Goal: Task Accomplishment & Management: Manage account settings

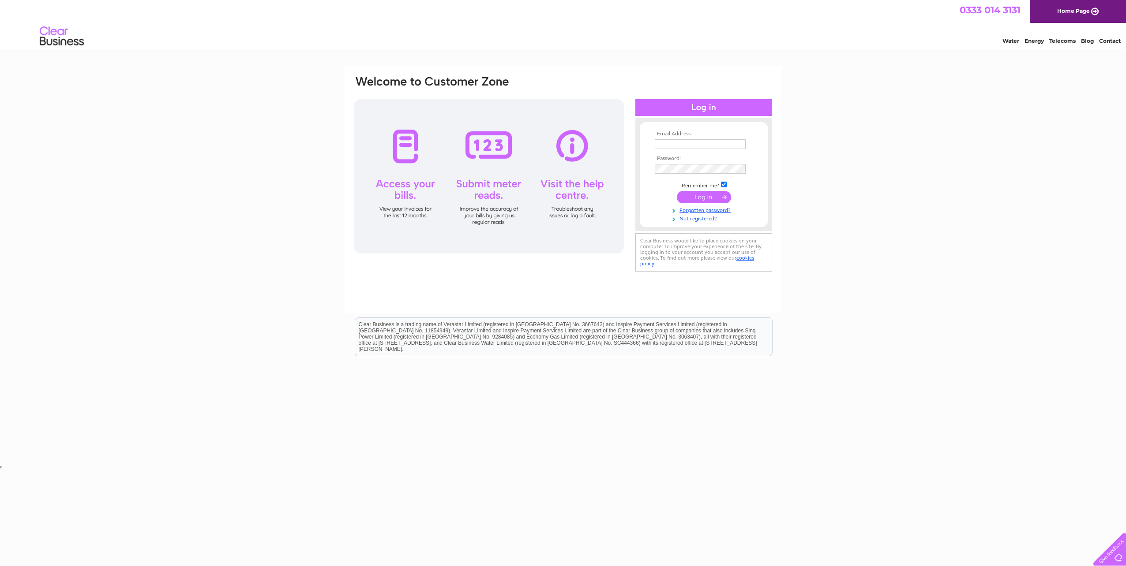
type input "info@unitedcare.co.uk"
click at [706, 195] on input "submit" at bounding box center [704, 197] width 54 height 12
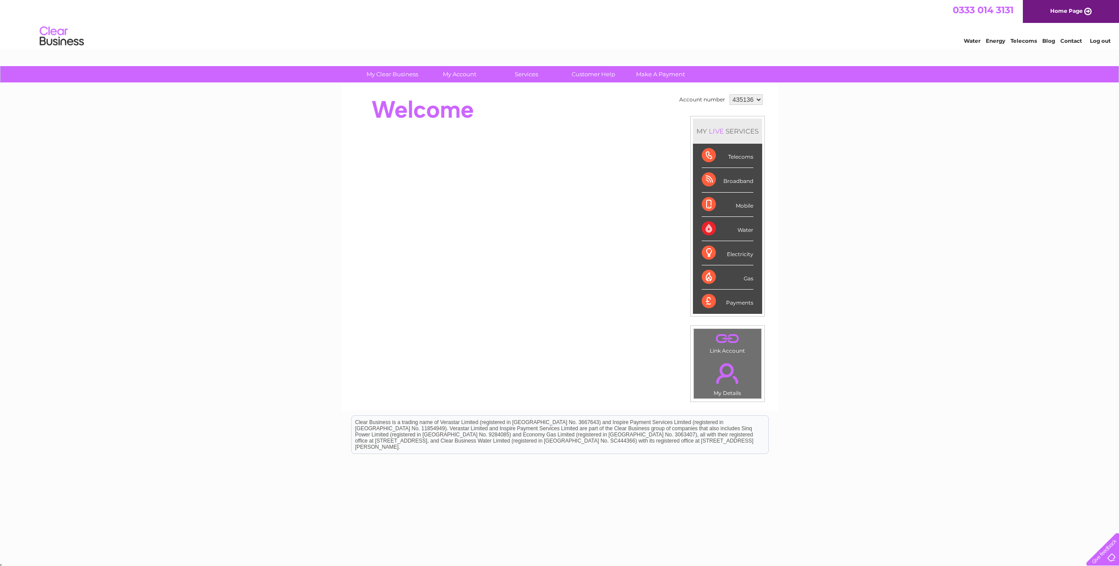
click at [756, 98] on select "435136 442230 442231" at bounding box center [746, 99] width 33 height 11
select select "442231"
click at [730, 94] on select "435136 442230 442231" at bounding box center [746, 99] width 33 height 11
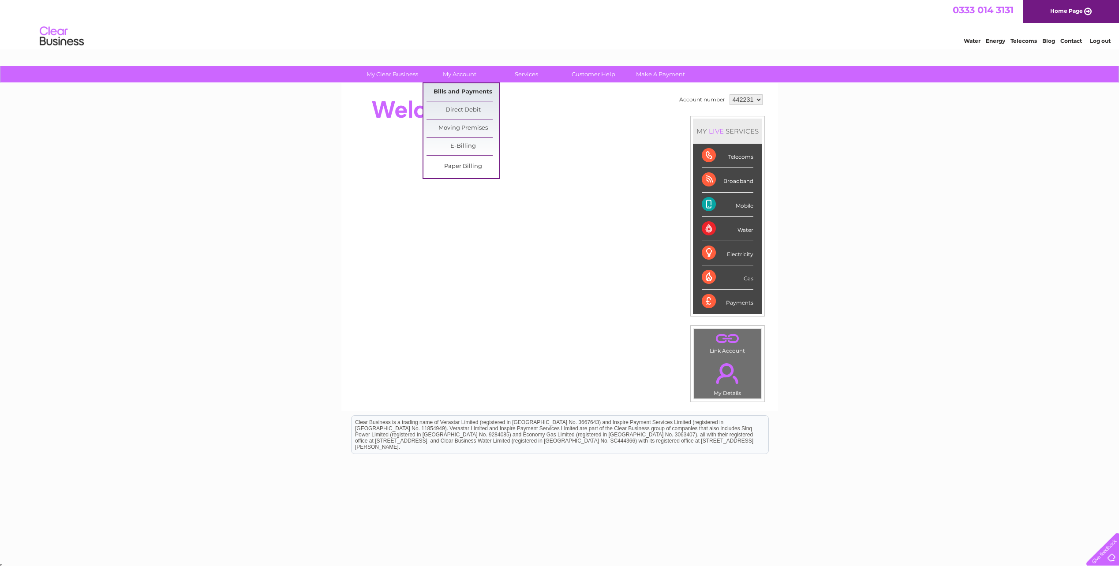
click at [476, 90] on link "Bills and Payments" at bounding box center [463, 92] width 73 height 18
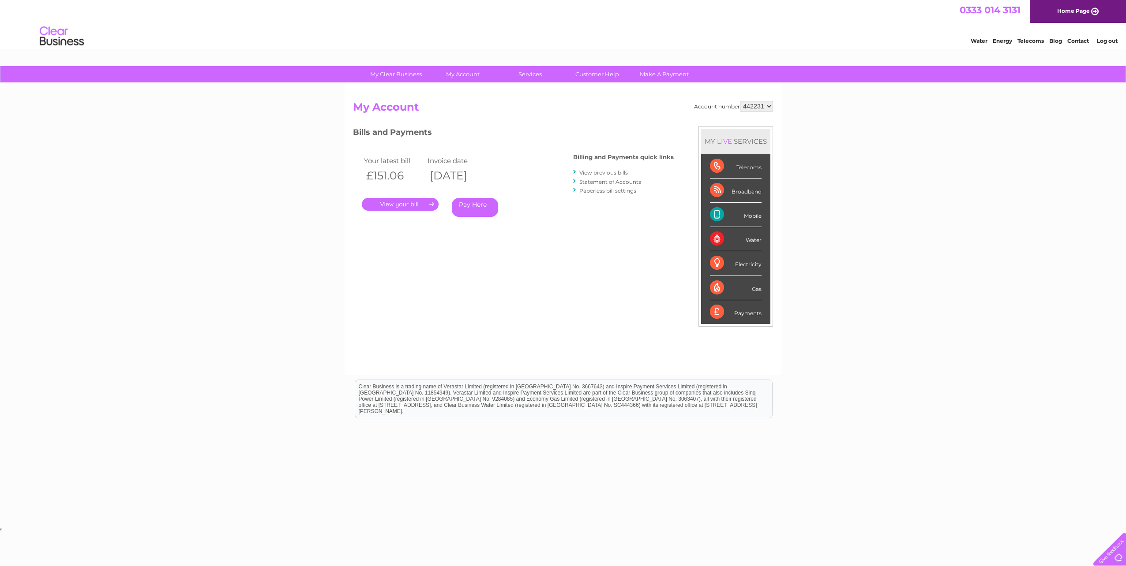
click at [404, 204] on link "." at bounding box center [400, 204] width 77 height 13
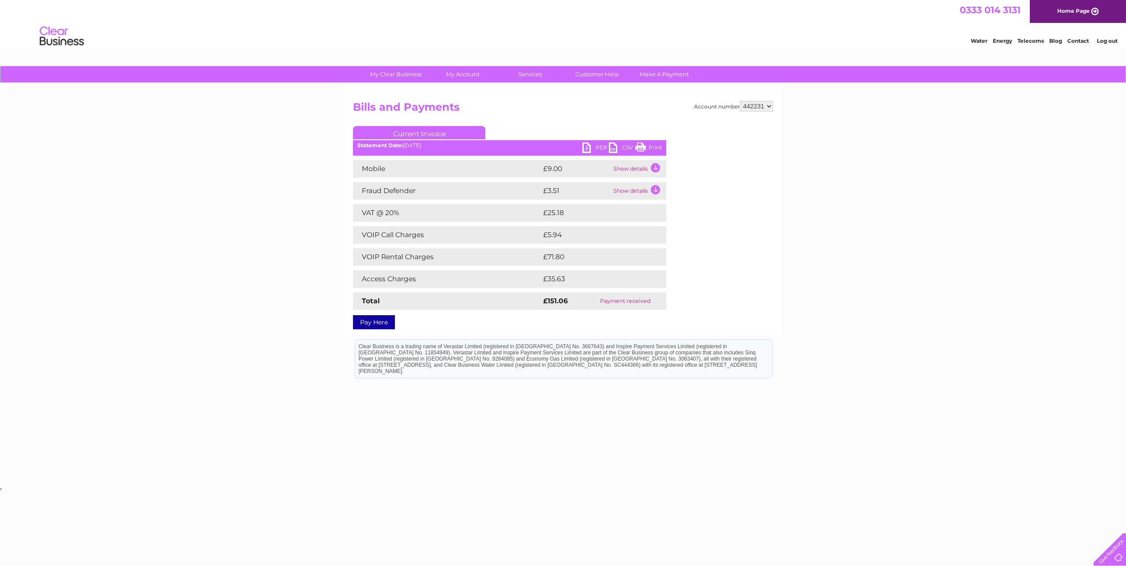
click at [598, 148] on link "PDF" at bounding box center [595, 148] width 26 height 13
